Goal: Task Accomplishment & Management: Complete application form

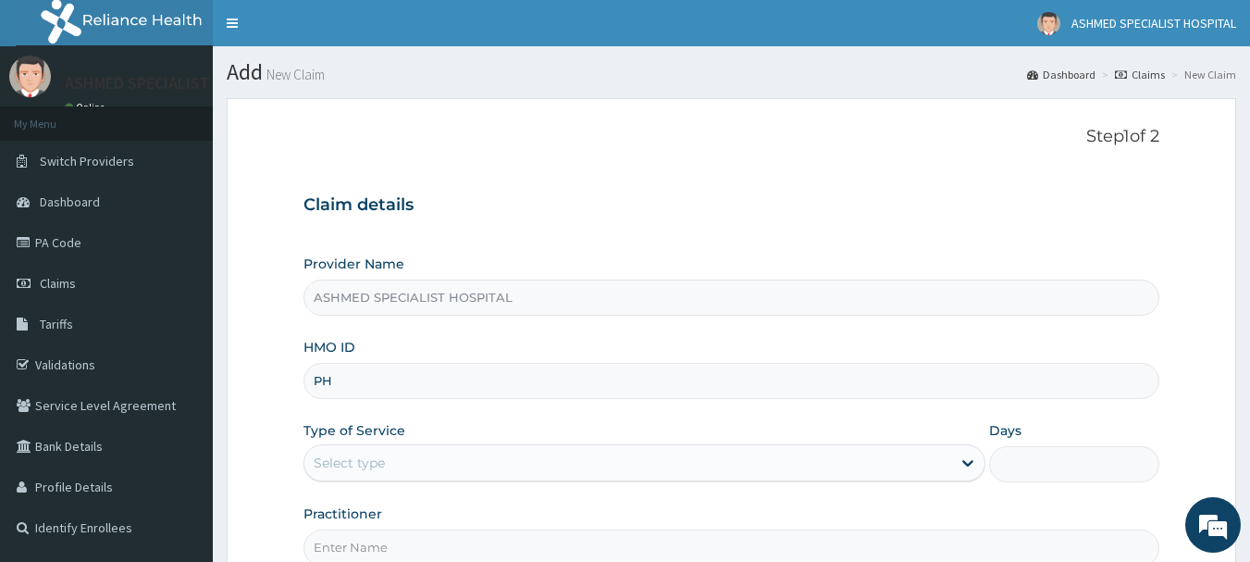
type input "P"
type input "SKP/10339/A"
click at [361, 464] on div "Select type" at bounding box center [349, 462] width 71 height 19
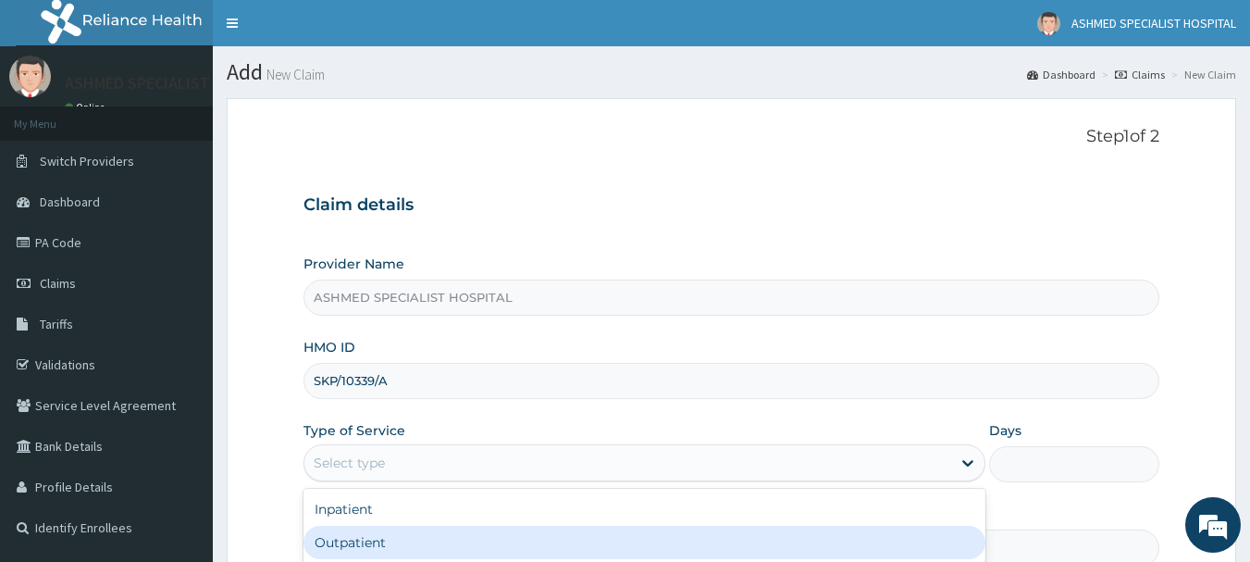
click at [356, 537] on div "Outpatient" at bounding box center [644, 542] width 682 height 33
type input "1"
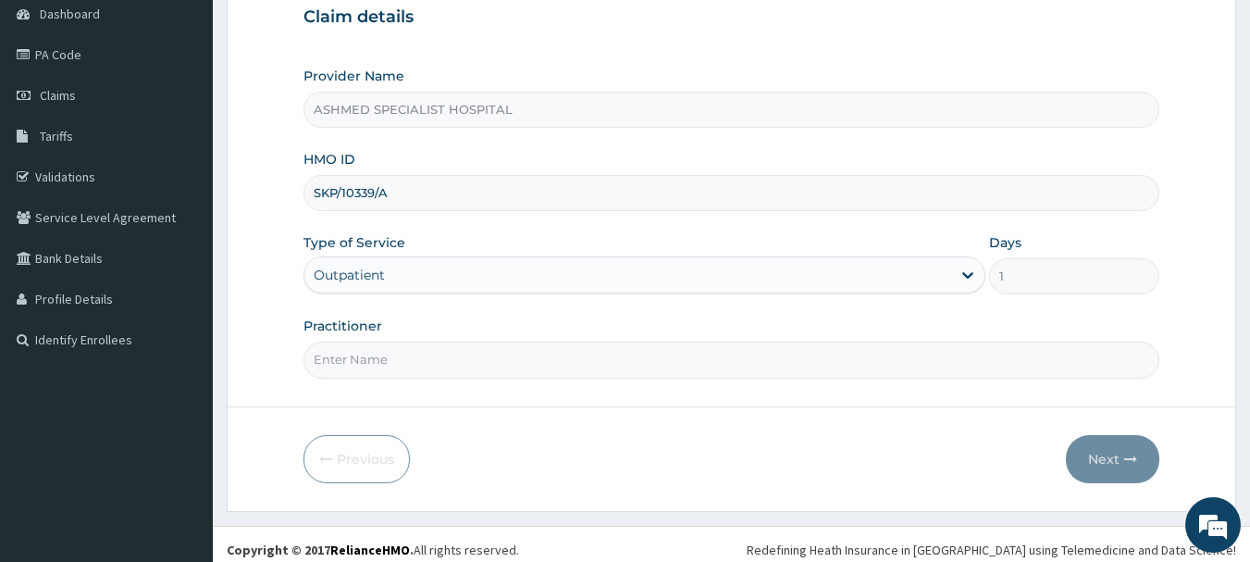
scroll to position [199, 0]
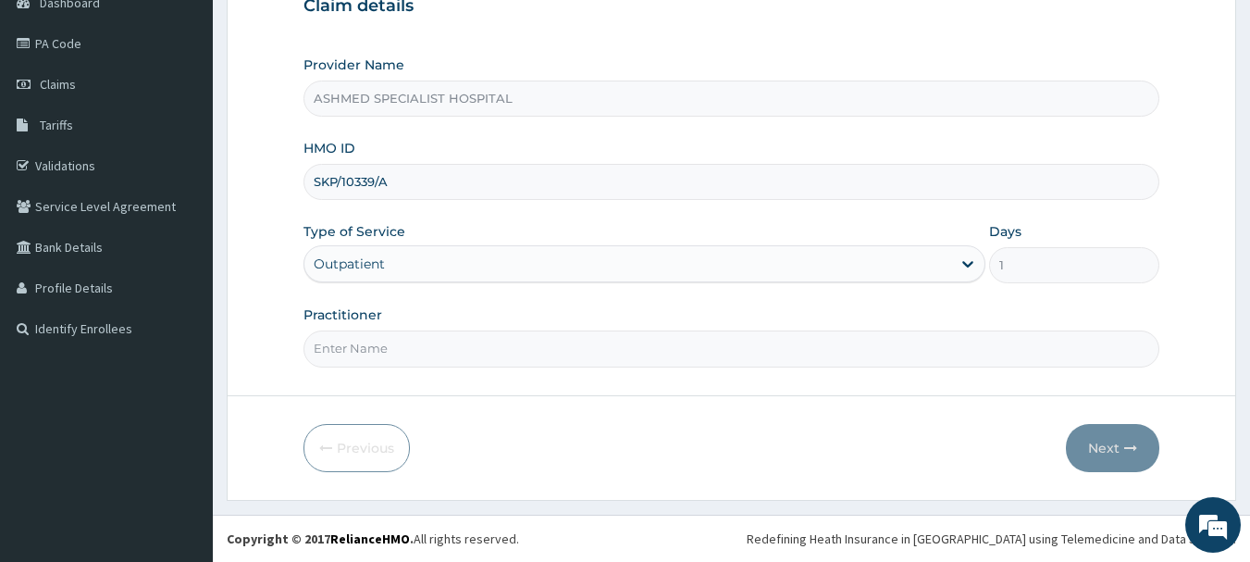
click at [377, 343] on input "Practitioner" at bounding box center [731, 348] width 857 height 36
type input "DR. THOMPSON ODESA"
click at [1086, 444] on button "Next" at bounding box center [1112, 448] width 93 height 48
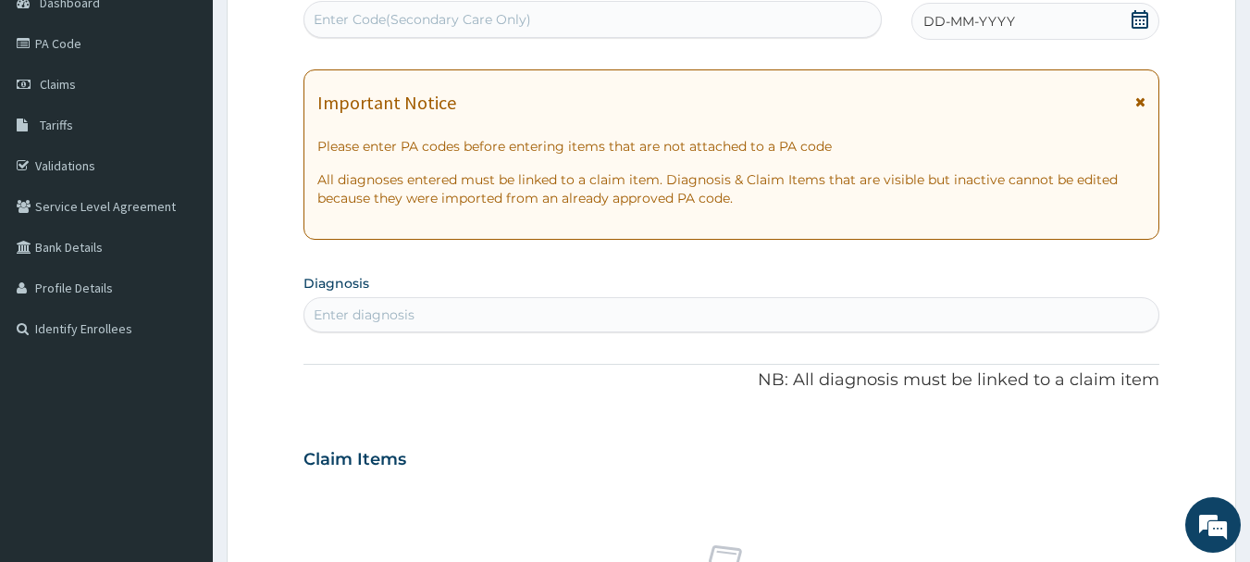
click at [1006, 20] on span "DD-MM-YYYY" at bounding box center [969, 21] width 92 height 19
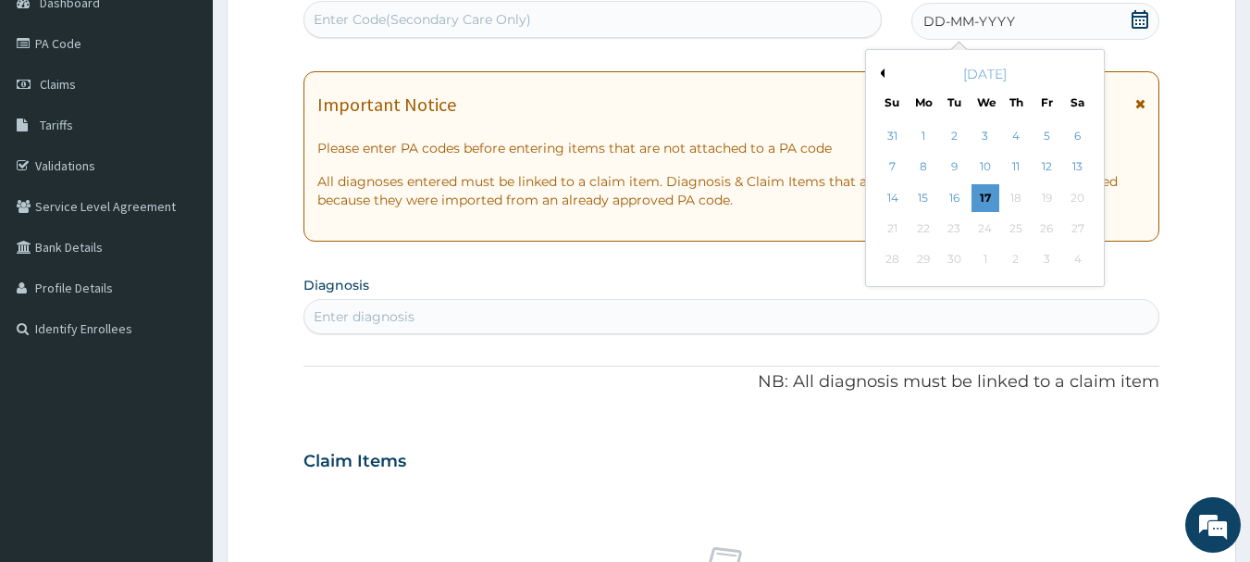
click at [881, 74] on button "Previous Month" at bounding box center [879, 72] width 9 height 9
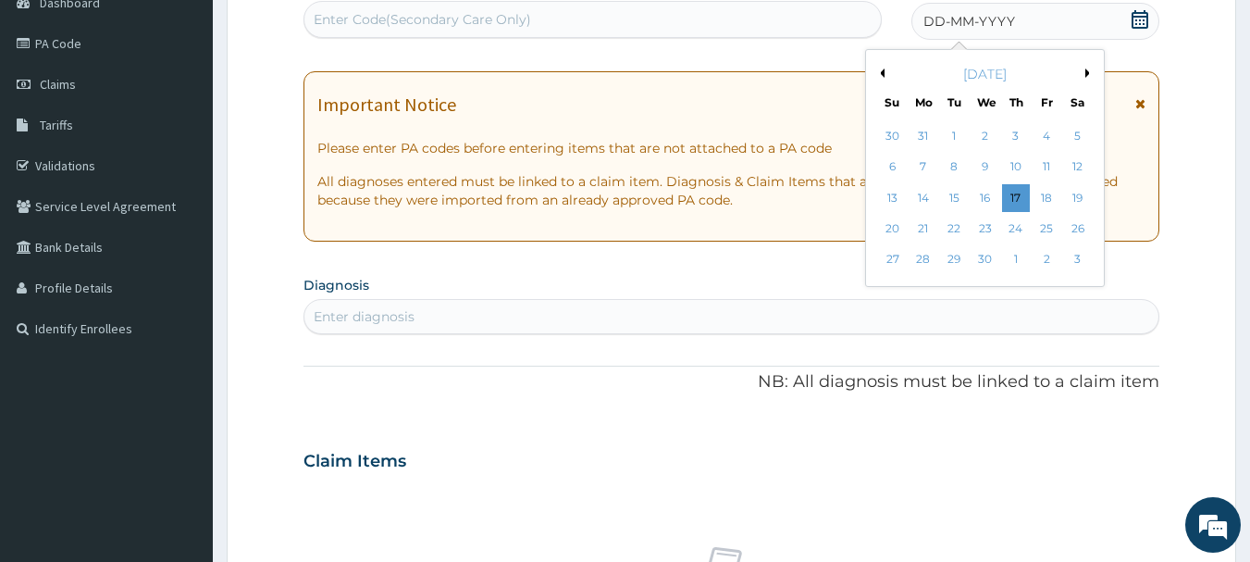
click at [881, 74] on button "Previous Month" at bounding box center [879, 72] width 9 height 9
click at [985, 194] on div "12" at bounding box center [985, 198] width 28 height 28
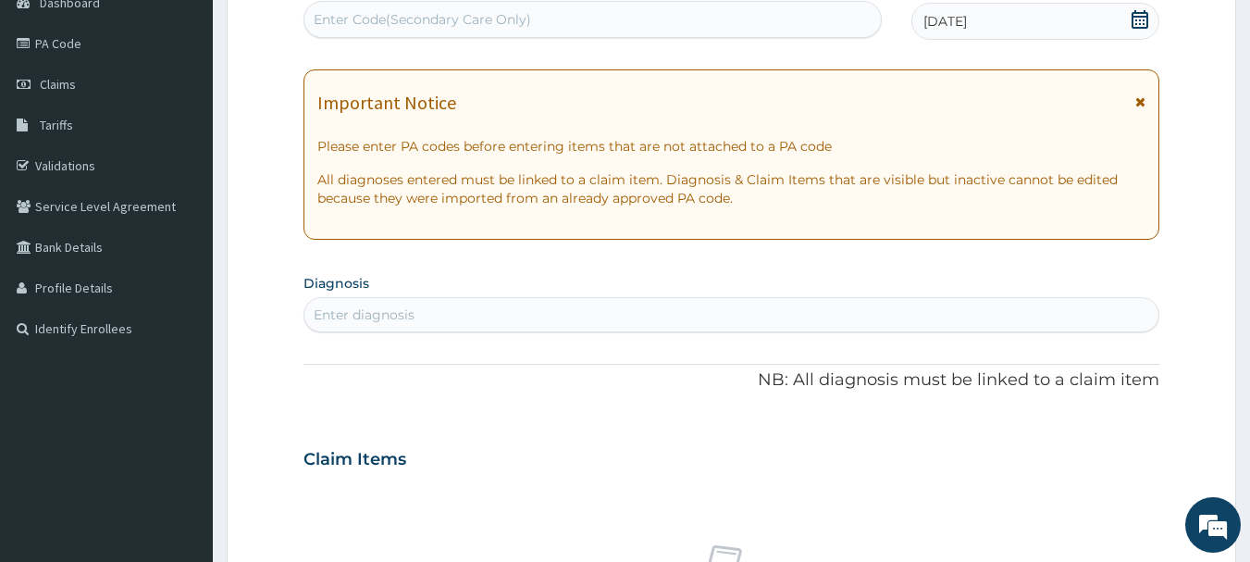
click at [370, 310] on div "Enter diagnosis" at bounding box center [364, 314] width 101 height 19
type input "Laceration"
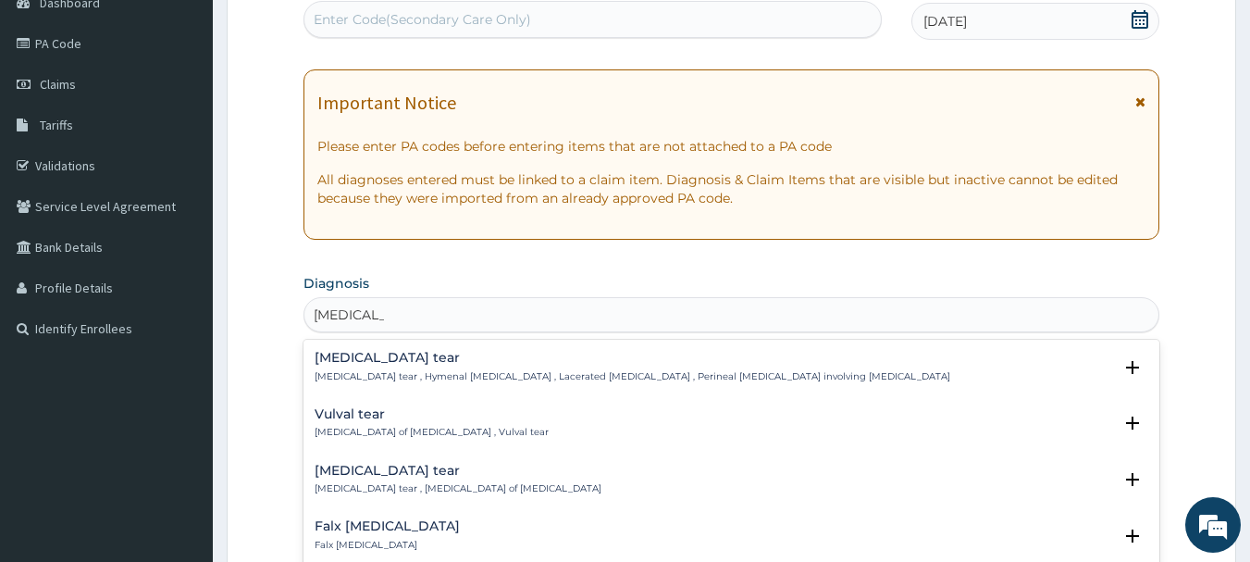
click at [370, 310] on input "Laceration" at bounding box center [349, 314] width 70 height 19
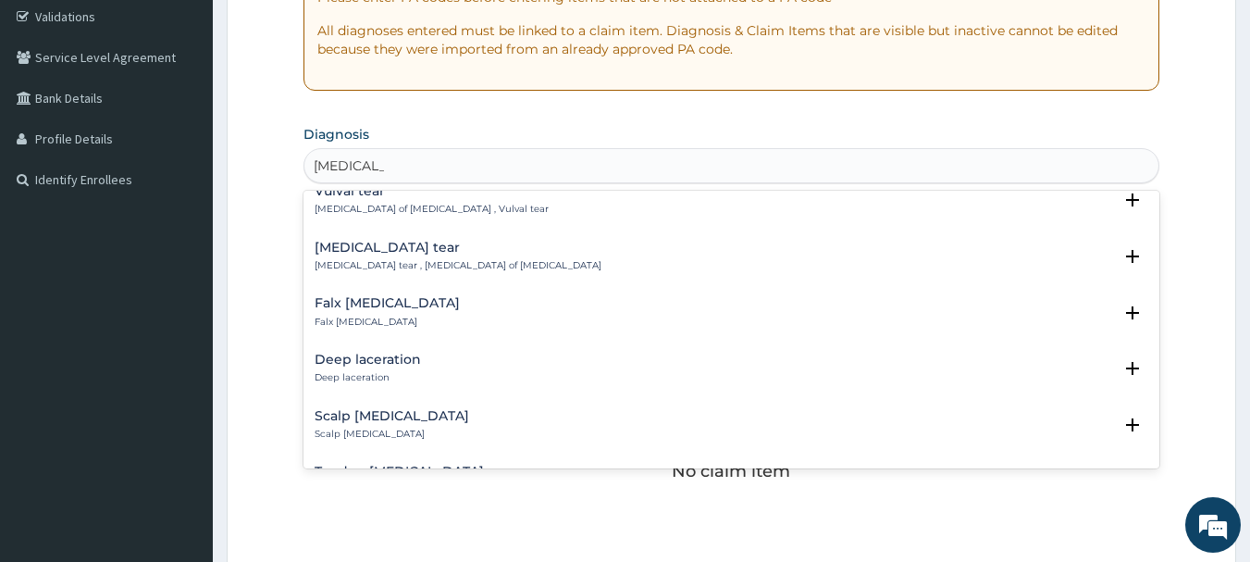
scroll to position [111, 0]
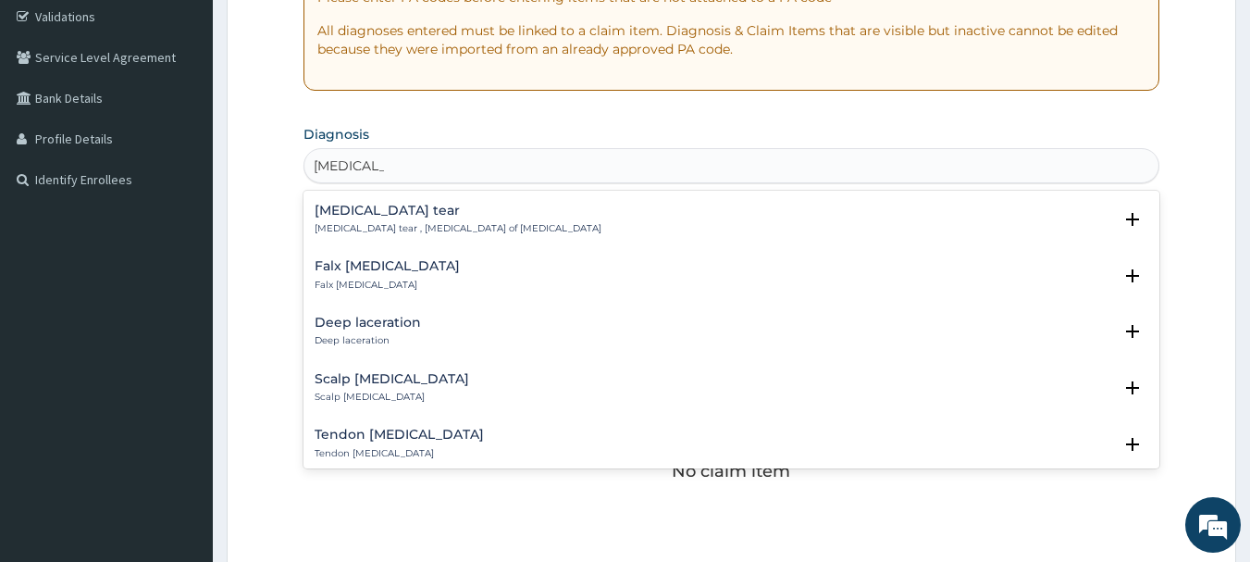
click at [356, 333] on div "Deep laceration Deep laceration" at bounding box center [368, 331] width 106 height 32
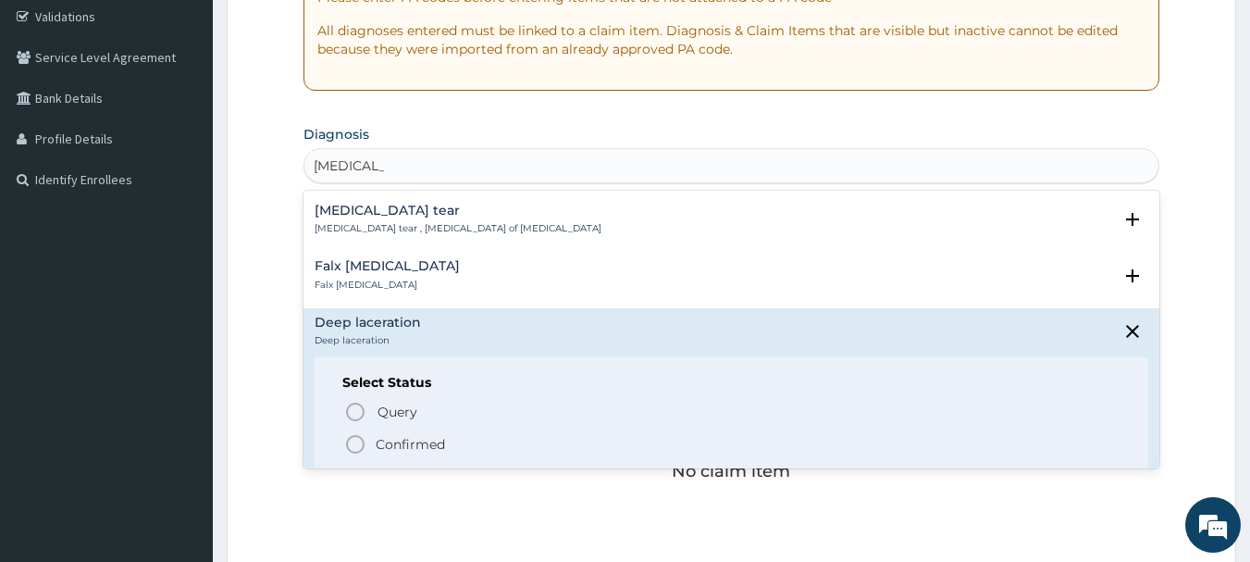
click at [351, 444] on icon "status option filled" at bounding box center [355, 444] width 22 height 22
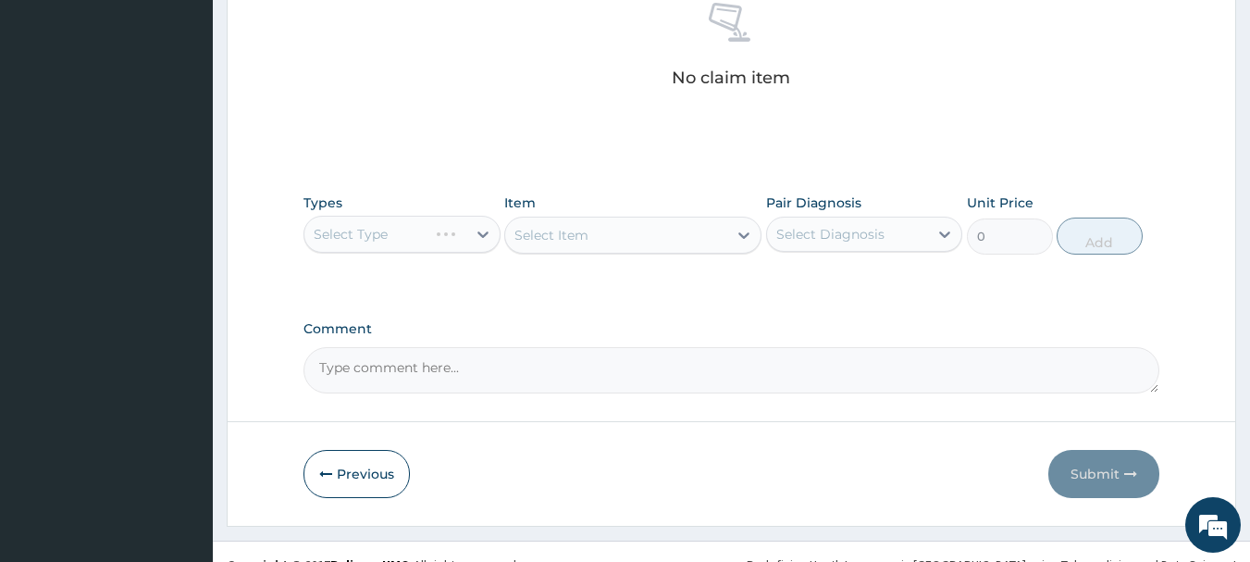
scroll to position [756, 0]
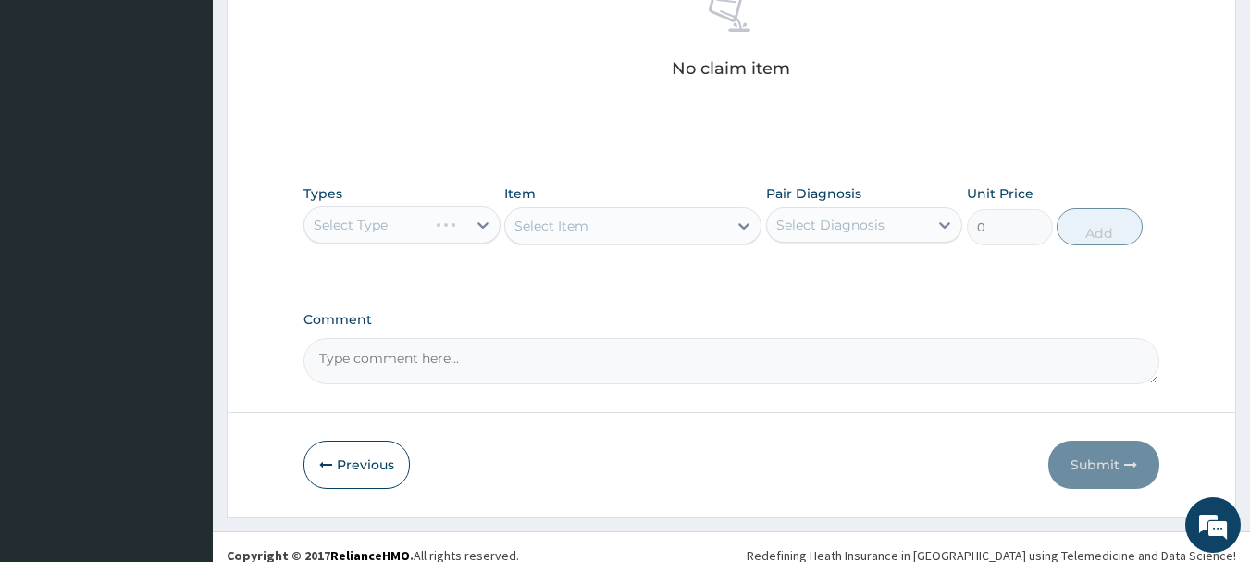
click at [394, 230] on div "Select Type" at bounding box center [401, 224] width 197 height 37
click at [443, 229] on div "Select Type" at bounding box center [401, 224] width 197 height 37
click at [476, 224] on div "Select Type" at bounding box center [401, 224] width 197 height 37
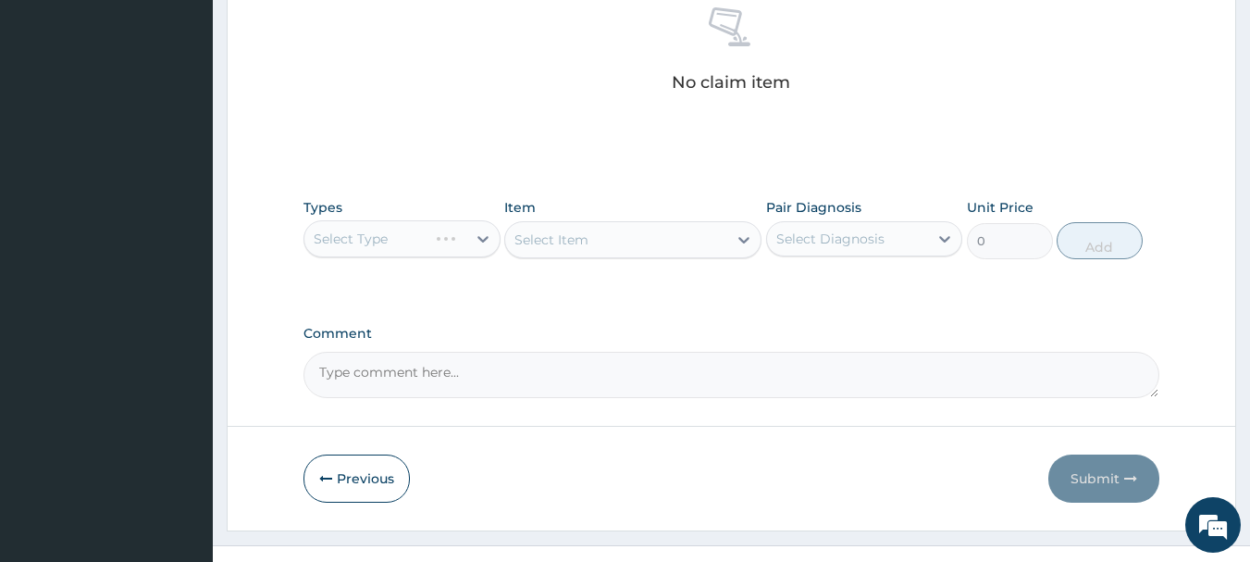
scroll to position [751, 0]
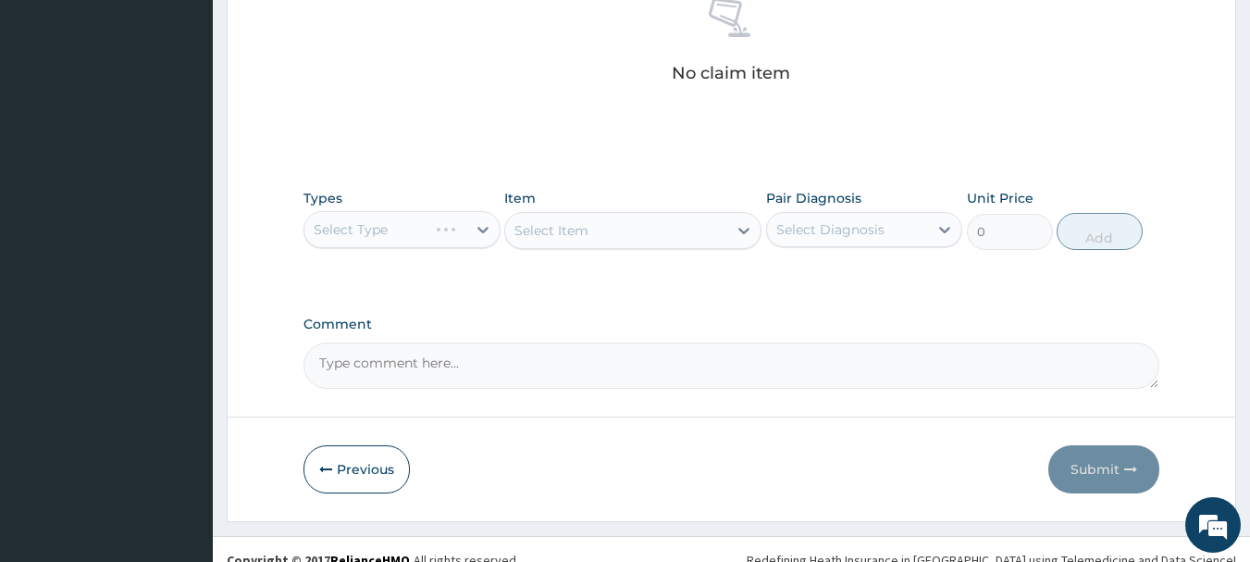
click at [463, 241] on div "Select Type" at bounding box center [401, 229] width 197 height 37
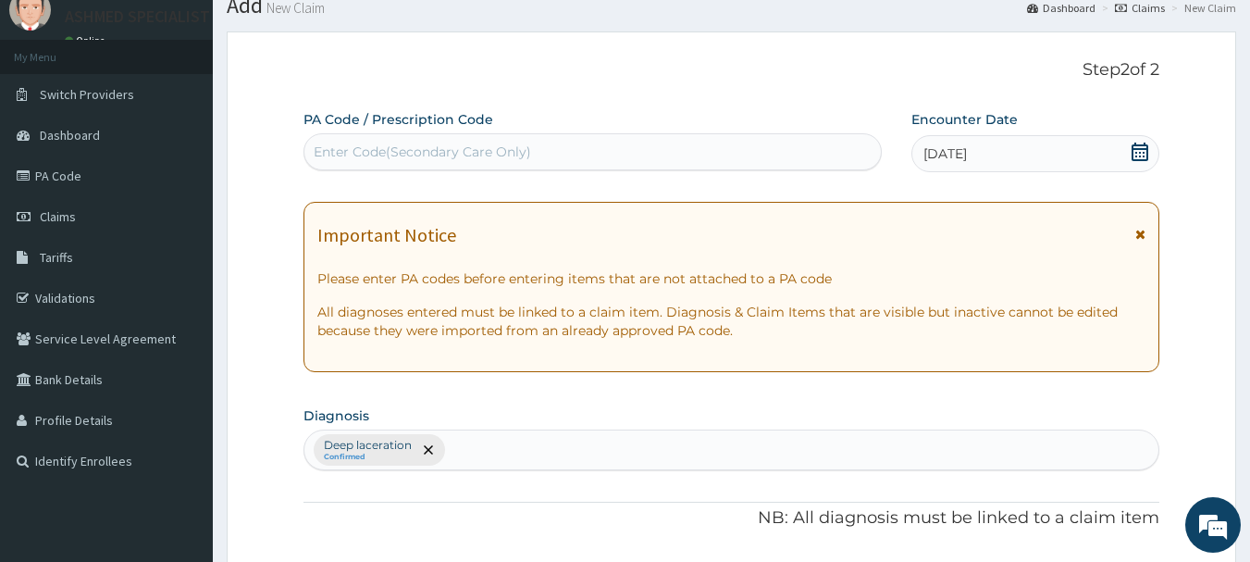
scroll to position [0, 0]
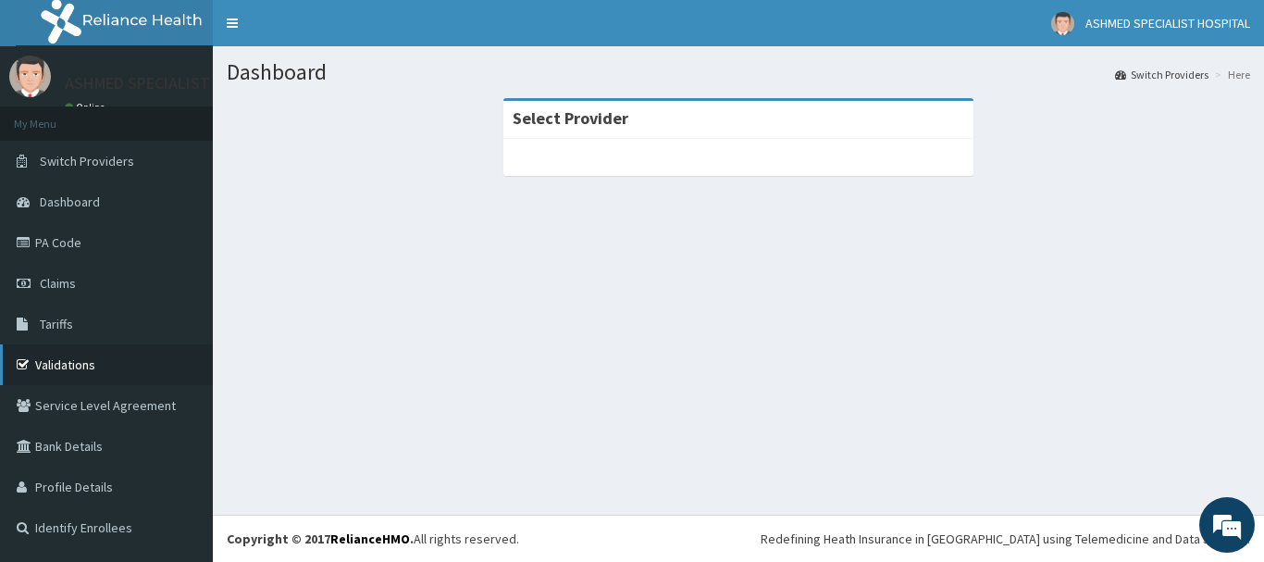
click at [66, 362] on link "Validations" at bounding box center [106, 364] width 213 height 41
click at [75, 351] on link "Validations" at bounding box center [106, 364] width 213 height 41
